Goal: Task Accomplishment & Management: Understand process/instructions

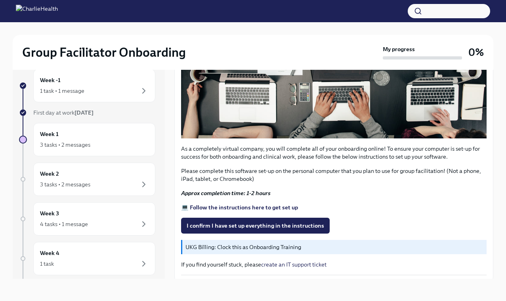
scroll to position [232, 0]
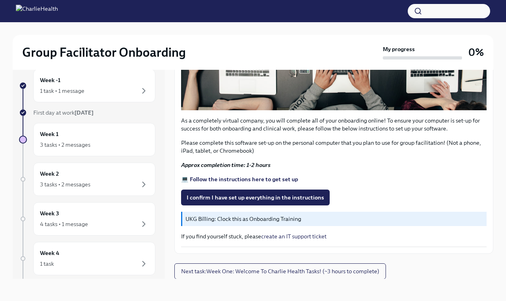
click at [242, 201] on span "I confirm I have set up everything in the instructions" at bounding box center [256, 197] width 138 height 8
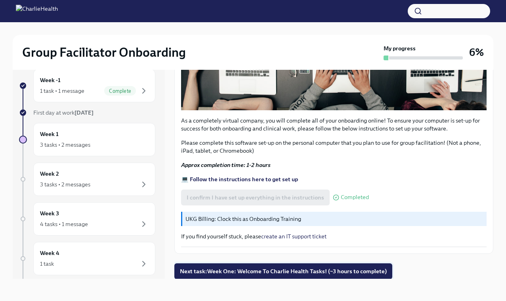
click at [316, 275] on button "Next task : Week One: Welcome To Charlie Health Tasks! (~3 hours to complete)" at bounding box center [283, 271] width 218 height 16
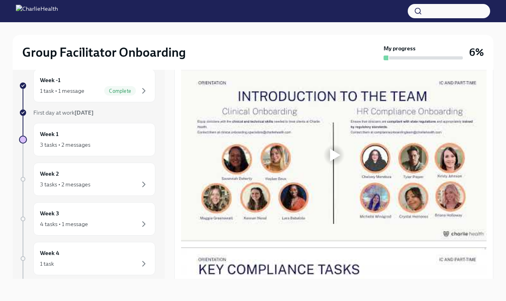
scroll to position [380, 0]
click at [336, 159] on div at bounding box center [335, 154] width 10 height 13
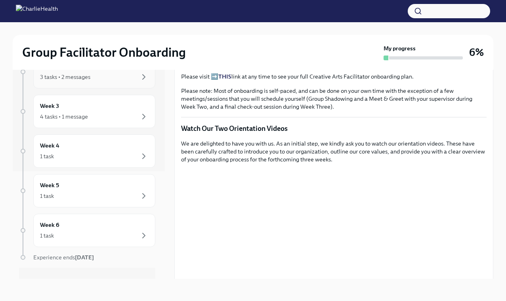
scroll to position [107, 0]
click at [107, 163] on div "Week 4 1 task" at bounding box center [94, 151] width 122 height 33
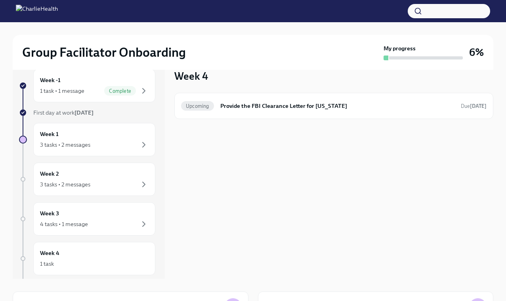
click at [104, 198] on div "Week -1 1 task • 1 message Complete First day at work [DATE] Week 1 3 tasks • 2…" at bounding box center [87, 234] width 136 height 331
click at [101, 213] on div "Week 3 4 tasks • 1 message" at bounding box center [94, 219] width 109 height 20
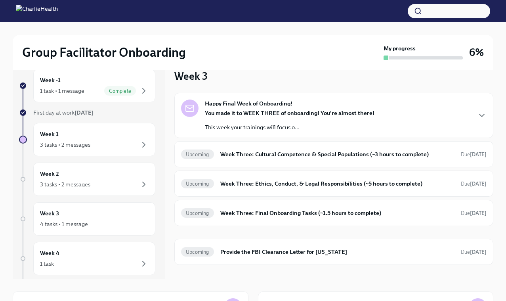
click at [249, 130] on p "This week your trainings will focus o..." at bounding box center [290, 127] width 170 height 8
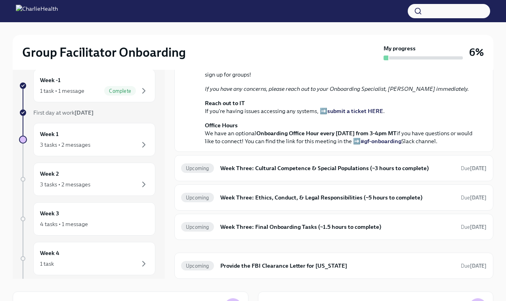
scroll to position [266, 0]
click at [145, 172] on div "Week 2 3 tasks • 2 messages" at bounding box center [94, 179] width 109 height 20
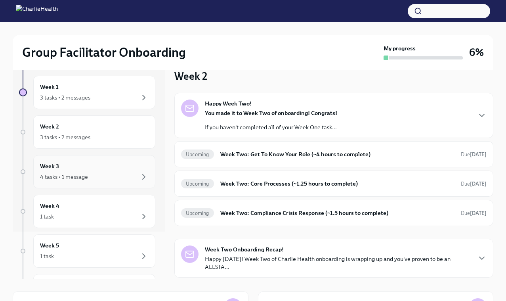
scroll to position [61, 0]
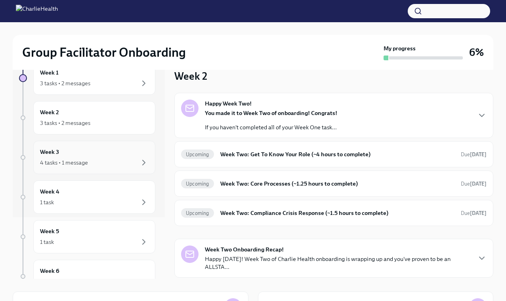
click at [121, 220] on div "Week -1 1 task • 1 message Complete First day at work [DATE] Week 1 3 tasks • 2…" at bounding box center [87, 173] width 136 height 331
click at [123, 194] on div "Week 4 1 task" at bounding box center [94, 197] width 109 height 20
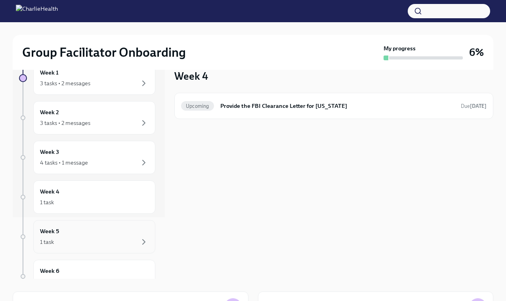
click at [120, 220] on div "Week 5 1 task" at bounding box center [94, 236] width 122 height 33
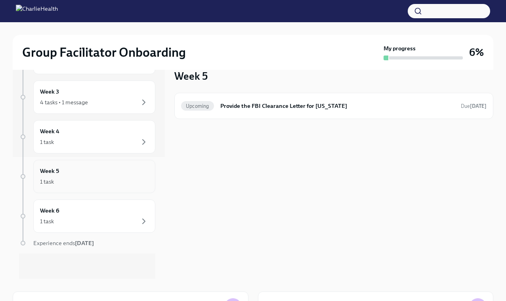
click at [120, 220] on div "1 task" at bounding box center [94, 221] width 109 height 10
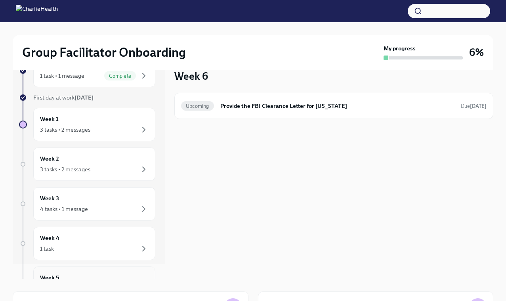
scroll to position [14, 0]
click at [116, 171] on div "3 tasks • 2 messages" at bounding box center [94, 170] width 109 height 10
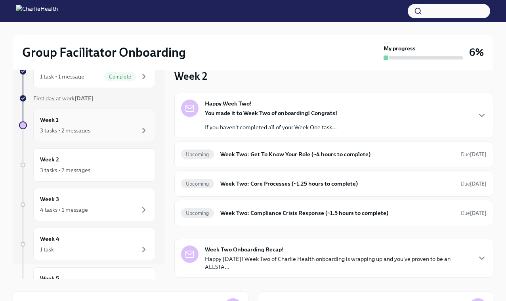
click at [127, 133] on div "3 tasks • 2 messages" at bounding box center [94, 131] width 109 height 10
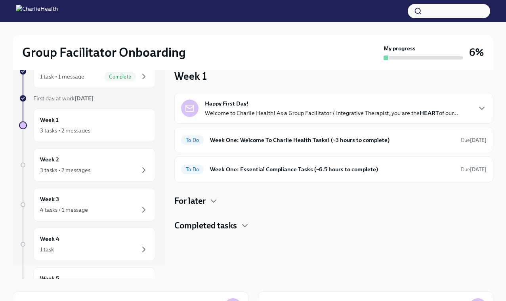
click at [209, 205] on div "For later" at bounding box center [333, 201] width 319 height 12
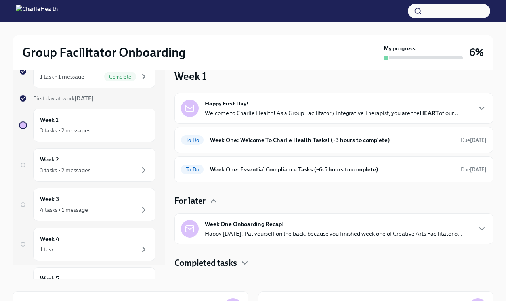
click at [209, 268] on h4 "Completed tasks" at bounding box center [205, 263] width 63 height 12
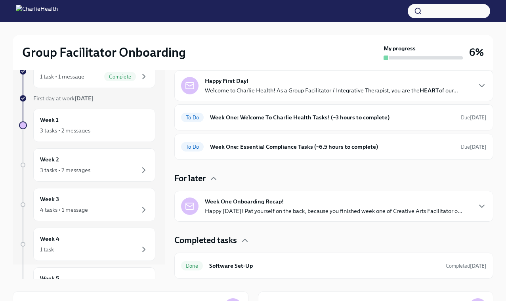
click at [205, 244] on h4 "Completed tasks" at bounding box center [205, 240] width 63 height 12
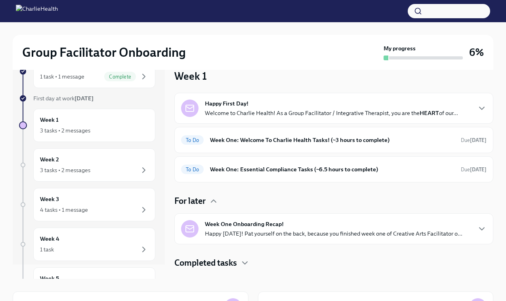
click at [198, 200] on h4 "For later" at bounding box center [189, 201] width 31 height 12
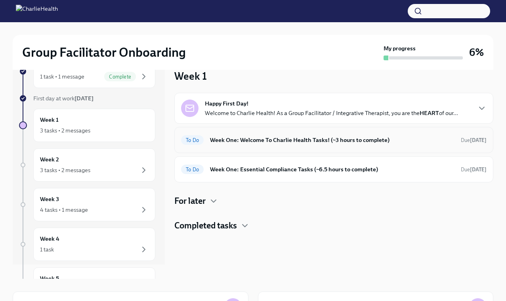
click at [234, 143] on h6 "Week One: Welcome To Charlie Health Tasks! (~3 hours to complete)" at bounding box center [332, 140] width 245 height 9
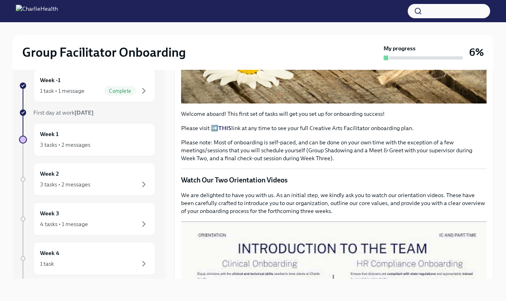
scroll to position [233, 0]
